Goal: Task Accomplishment & Management: Manage account settings

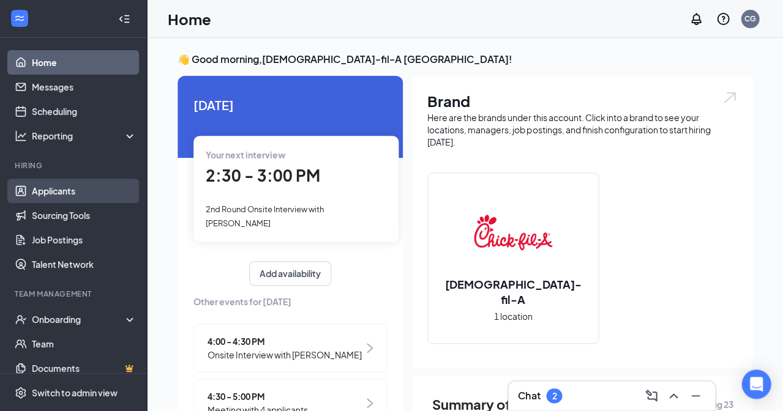
click at [68, 195] on link "Applicants" at bounding box center [84, 191] width 105 height 24
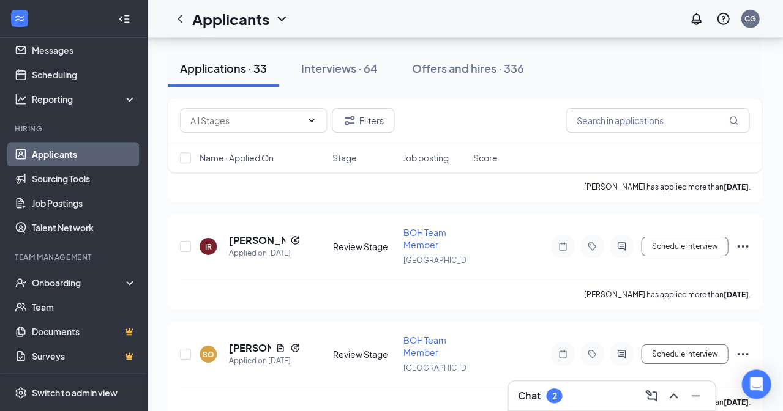
scroll to position [777, 0]
click at [245, 234] on h5 "[PERSON_NAME]" at bounding box center [257, 240] width 56 height 13
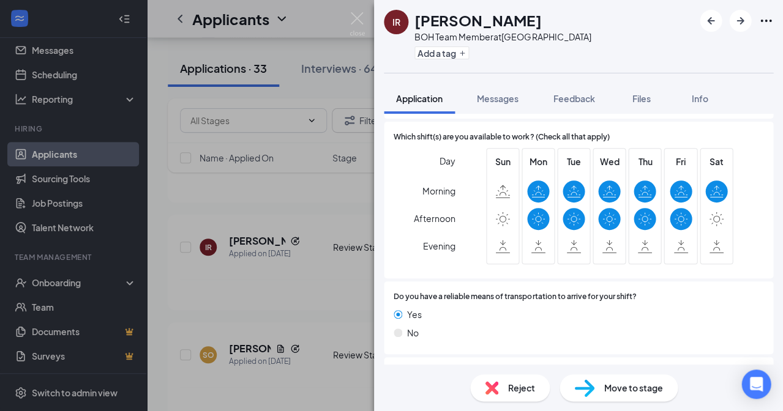
scroll to position [967, 0]
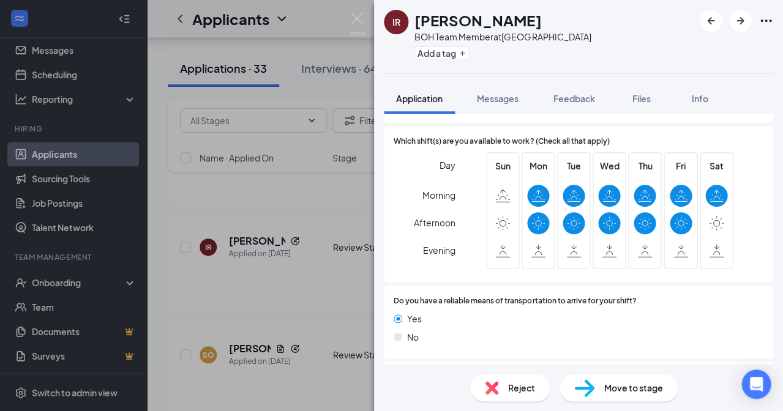
click at [591, 390] on img at bounding box center [584, 388] width 20 height 18
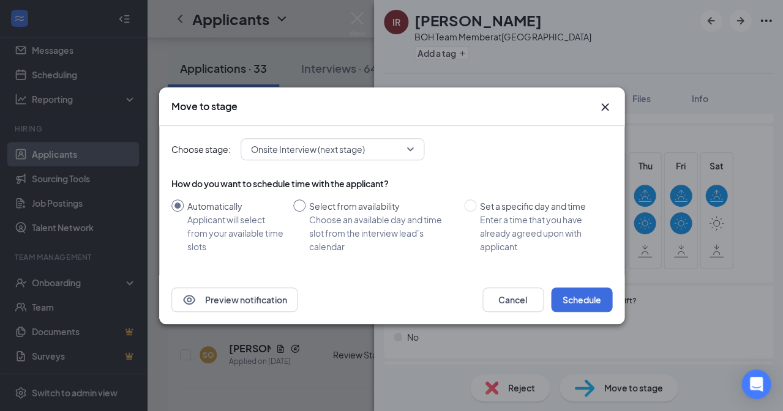
click at [300, 201] on span at bounding box center [299, 205] width 12 height 12
click at [300, 201] on input "Select from availability Choose an available day and time slot from the intervi…" at bounding box center [299, 205] width 12 height 12
radio input "true"
radio input "false"
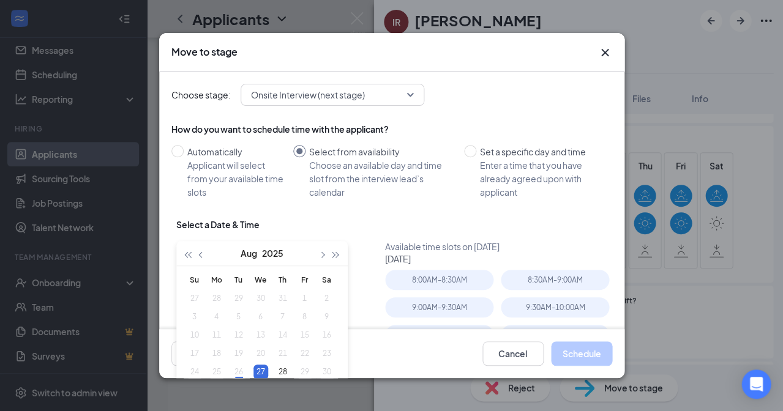
click at [261, 375] on div "27" at bounding box center [260, 372] width 15 height 15
type input "[DATE]"
click at [530, 304] on div "9:30AM - 10:00AM" at bounding box center [555, 307] width 108 height 20
click at [587, 354] on button "Schedule" at bounding box center [581, 353] width 61 height 24
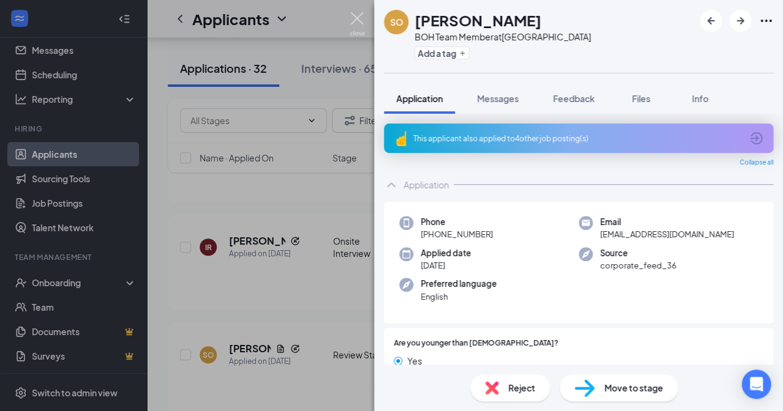
click at [354, 17] on img at bounding box center [356, 24] width 15 height 24
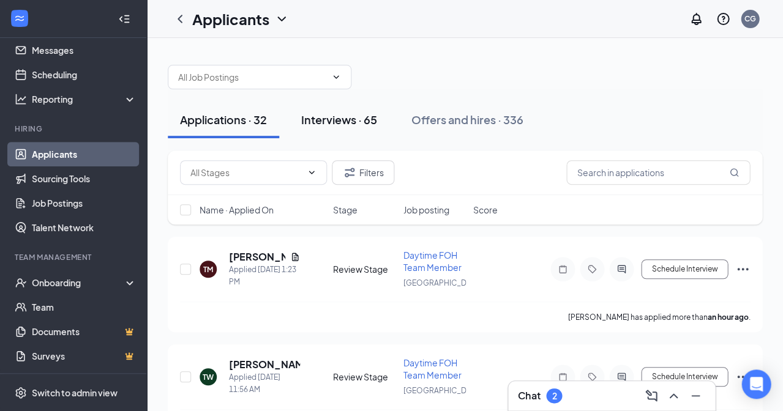
click at [322, 121] on div "Interviews · 65" at bounding box center [339, 119] width 76 height 15
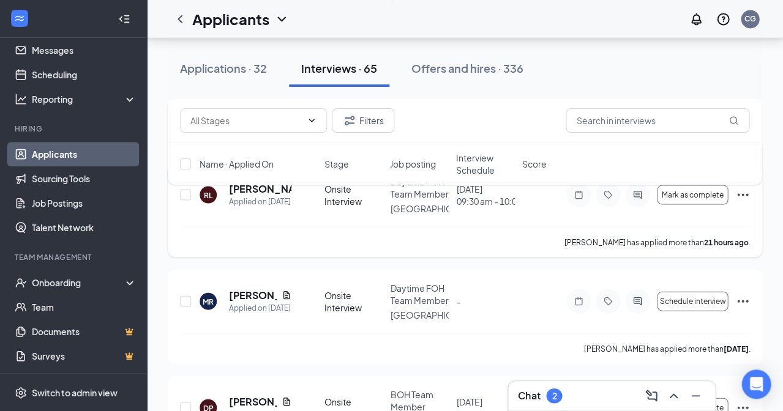
scroll to position [392, 0]
